Goal: Information Seeking & Learning: Check status

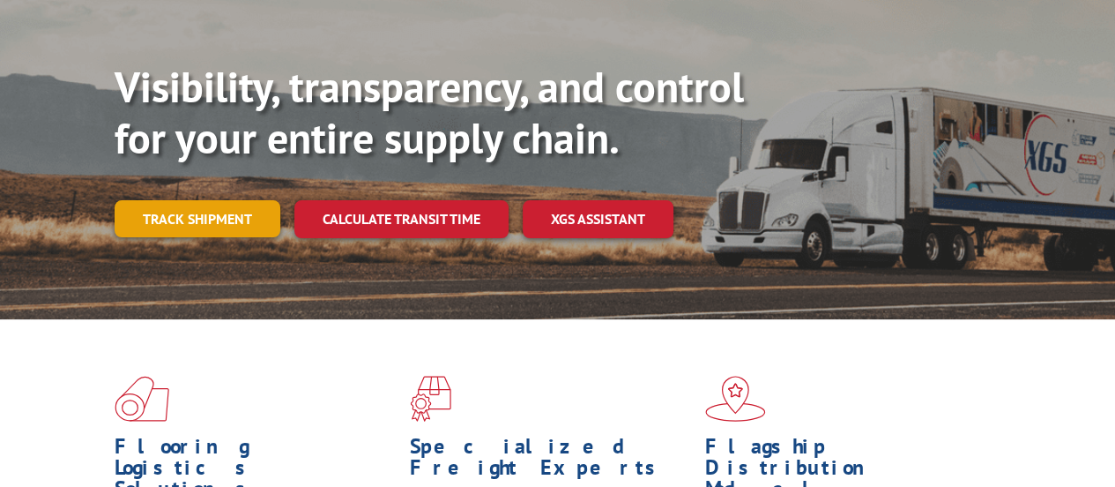
scroll to position [176, 0]
click at [240, 200] on link "Track shipment" at bounding box center [198, 218] width 166 height 37
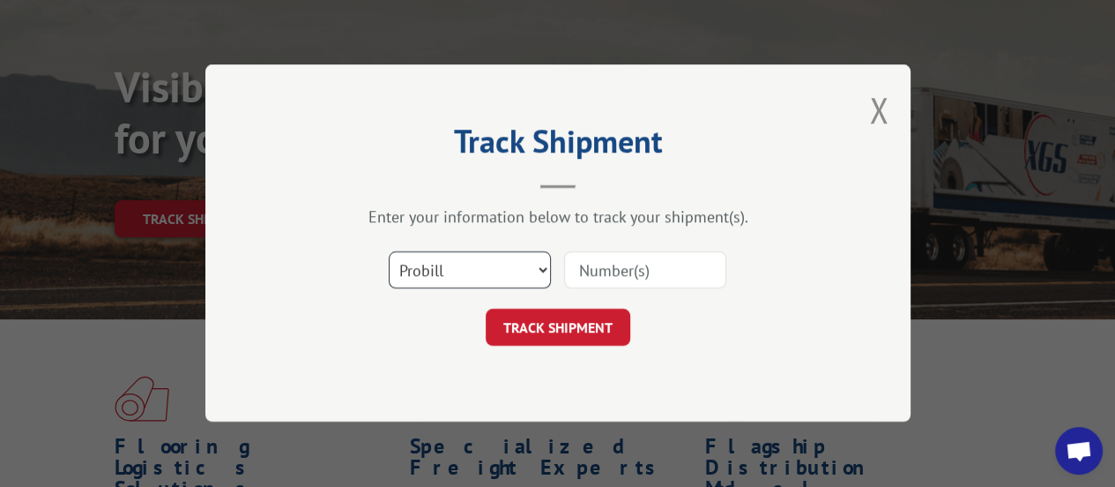
click at [538, 271] on select "Select category... Probill BOL PO" at bounding box center [470, 270] width 162 height 37
select select "po"
click at [389, 253] on select "Select category... Probill BOL PO" at bounding box center [470, 270] width 162 height 37
click at [586, 270] on input at bounding box center [645, 270] width 162 height 37
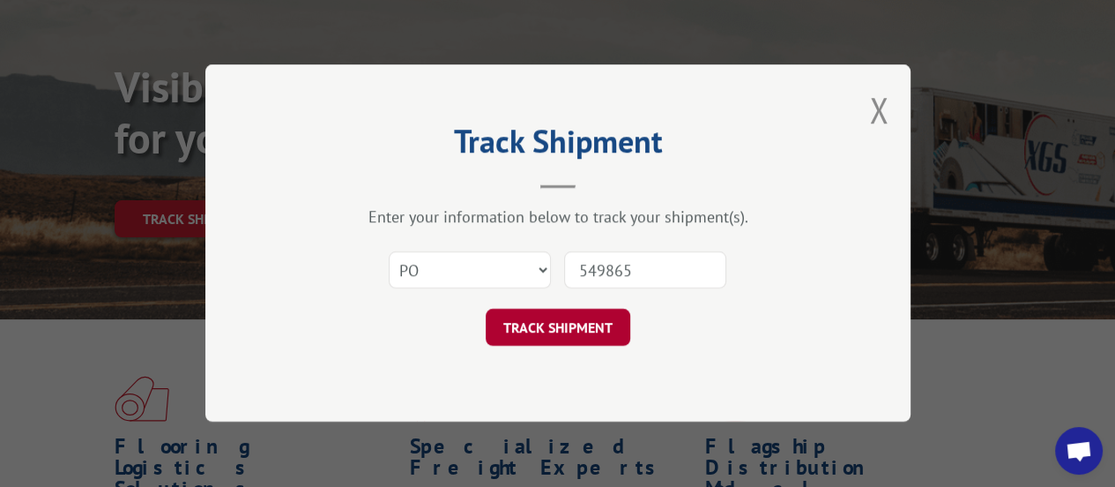
type input "549865"
click at [564, 334] on button "TRACK SHIPMENT" at bounding box center [558, 328] width 145 height 37
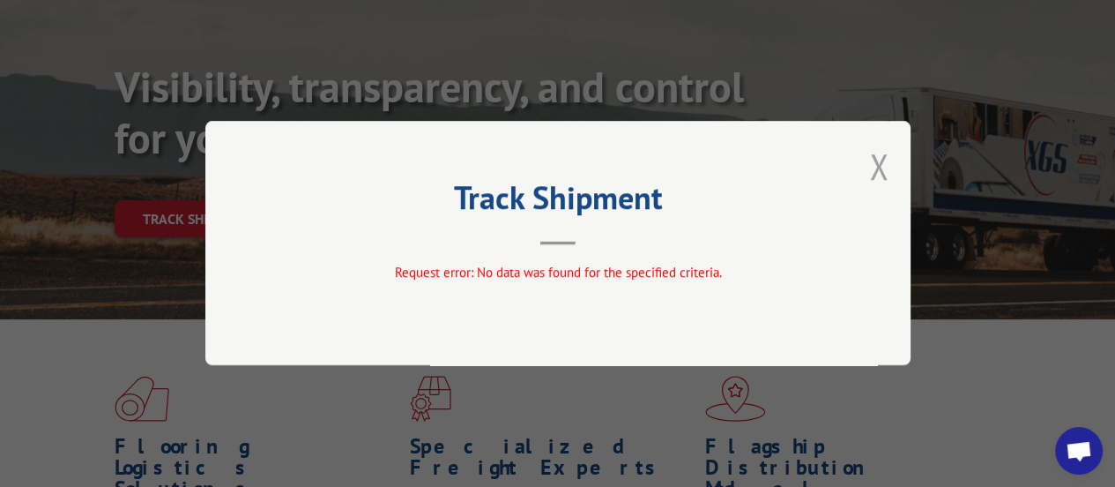
click at [883, 166] on button "Close modal" at bounding box center [878, 166] width 19 height 47
